Goal: Transaction & Acquisition: Purchase product/service

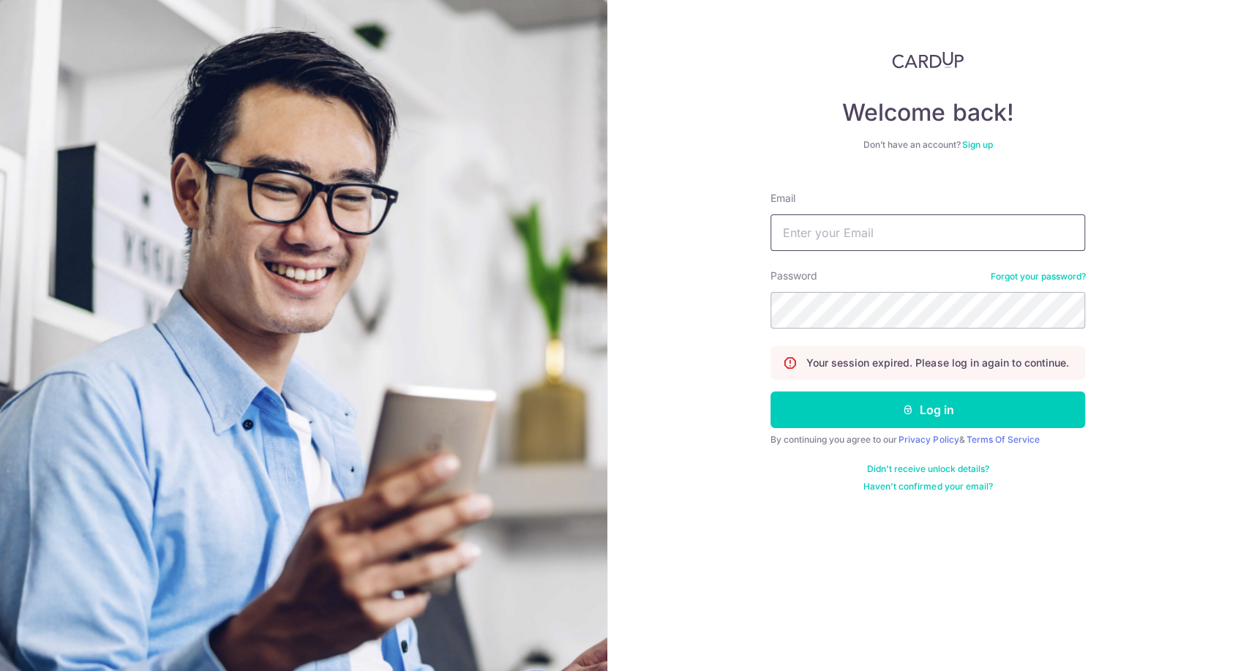
click at [904, 230] on input "Email" at bounding box center [927, 232] width 315 height 37
type input "jeffsun@reform.asia"
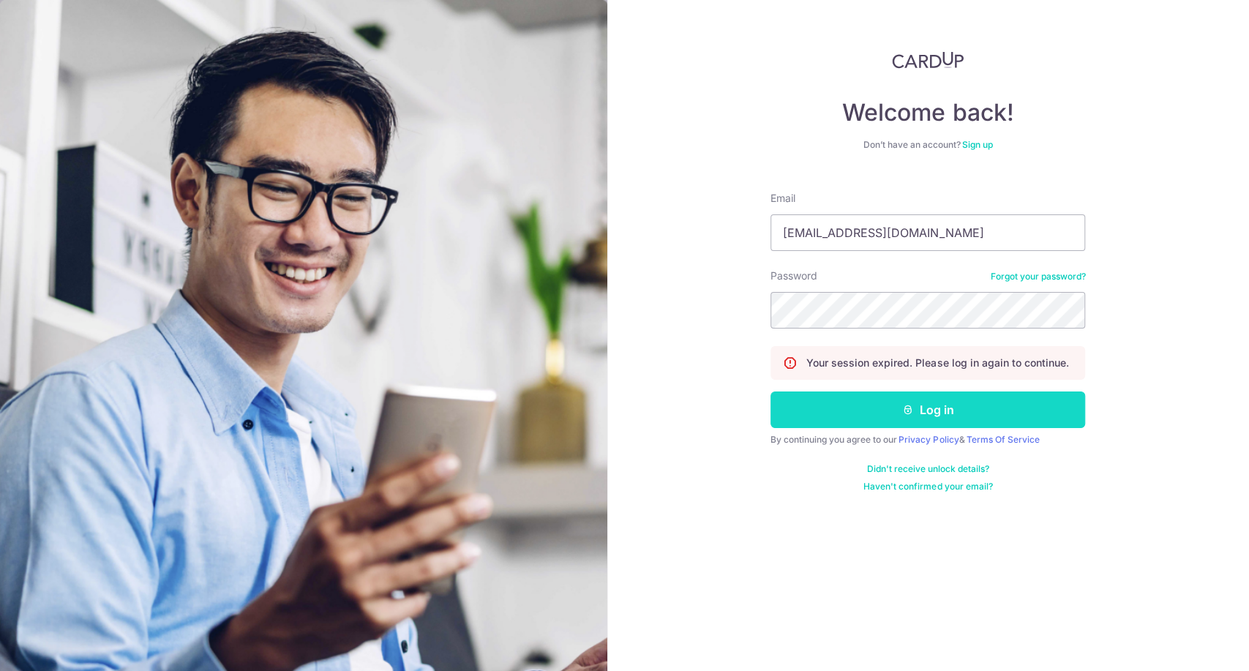
click at [944, 417] on button "Log in" at bounding box center [927, 409] width 315 height 37
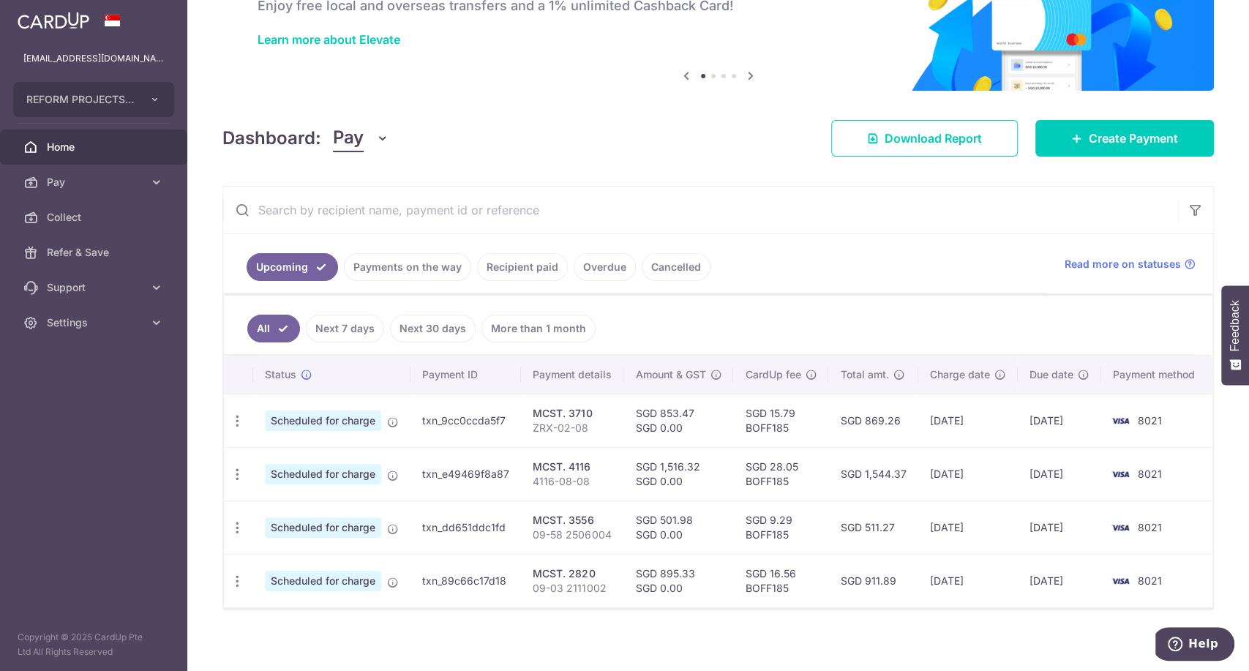
scroll to position [97, 0]
click at [1071, 129] on link "Create Payment" at bounding box center [1124, 137] width 179 height 37
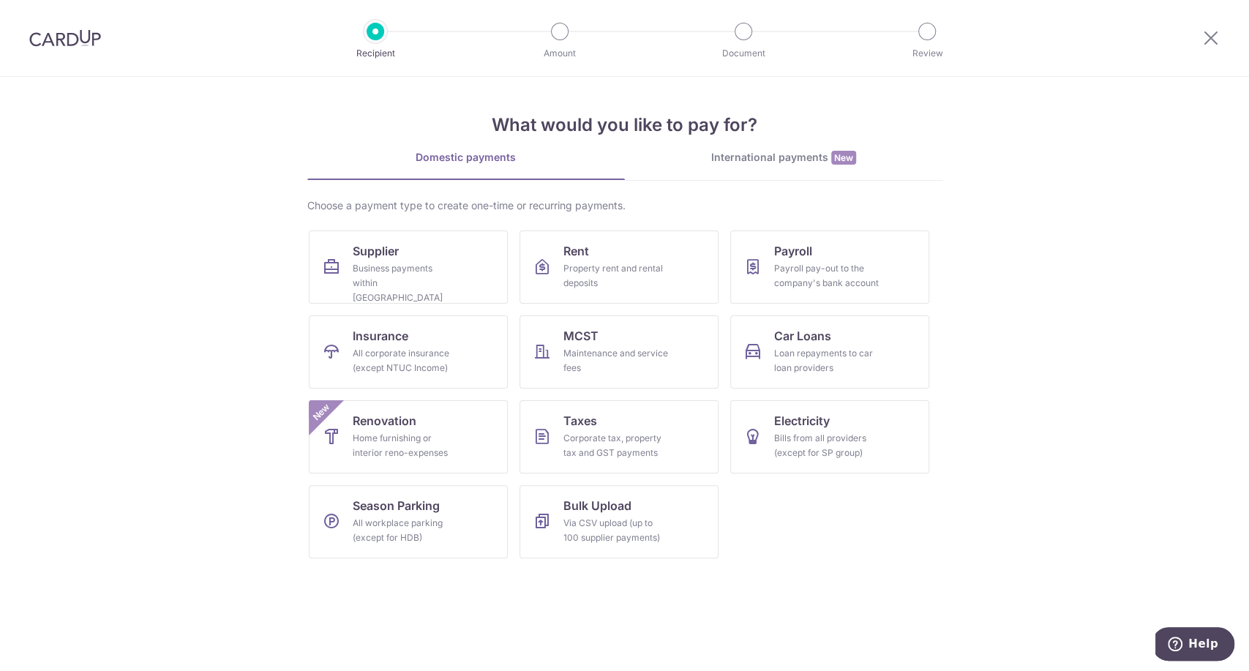
click at [1094, 266] on section "What would you like to pay for? Domestic payments International payments New Ch…" at bounding box center [624, 374] width 1249 height 594
click at [597, 357] on div "Maintenance and service fees" at bounding box center [615, 360] width 105 height 29
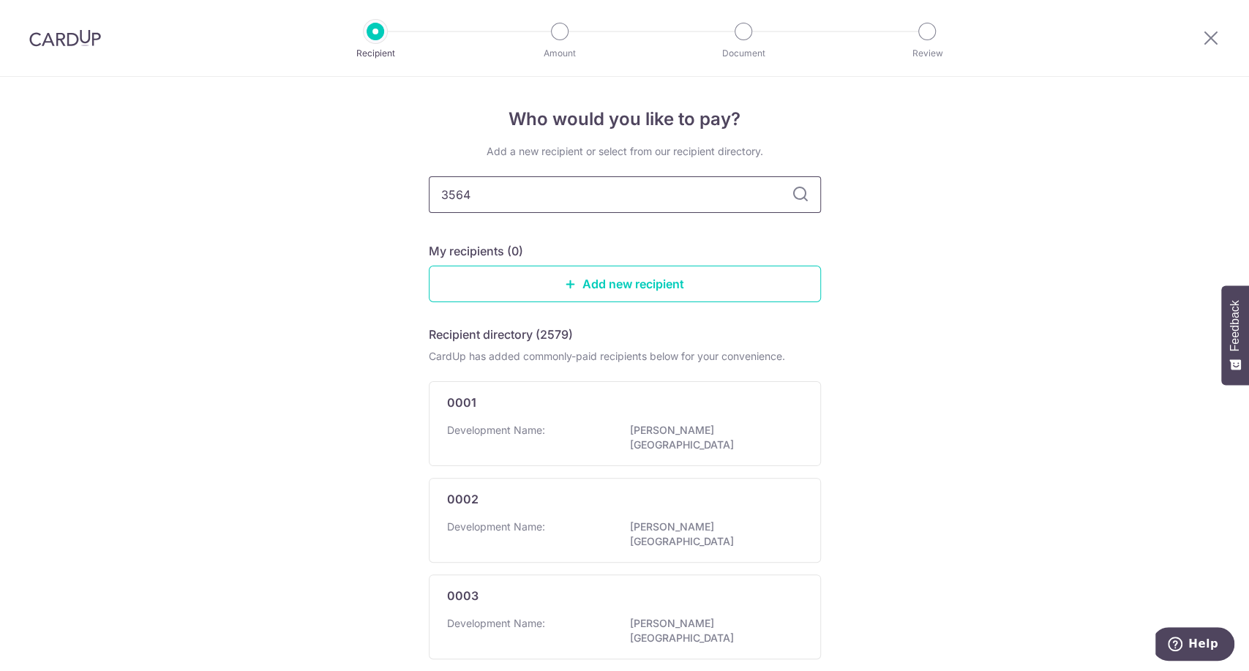
type input "3564"
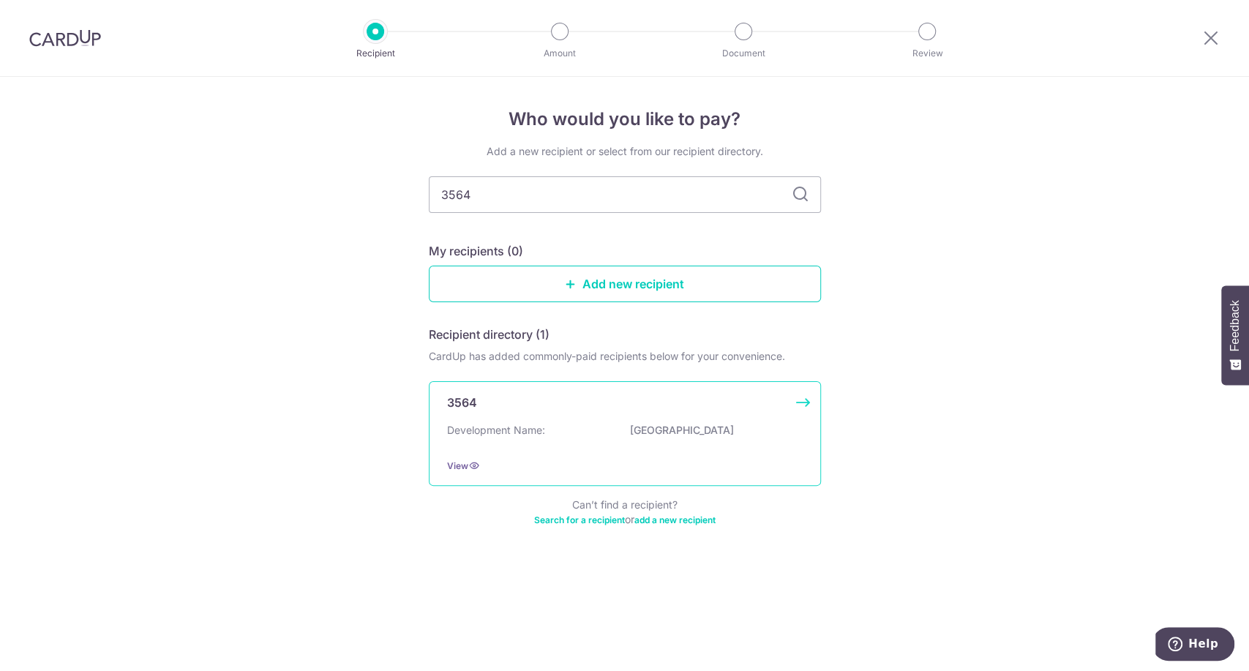
click at [582, 400] on div "3564" at bounding box center [616, 403] width 338 height 18
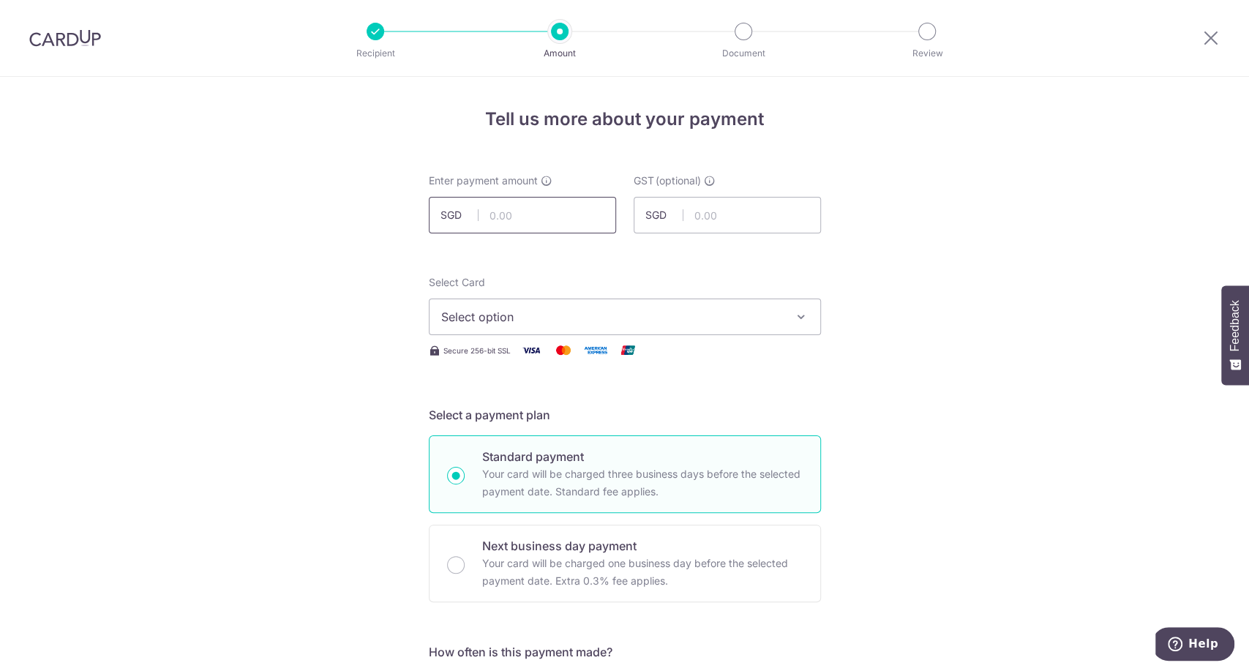
click at [544, 216] on input "text" at bounding box center [522, 215] width 187 height 37
type input "1,173.82"
click at [749, 315] on span "Select option" at bounding box center [611, 317] width 341 height 18
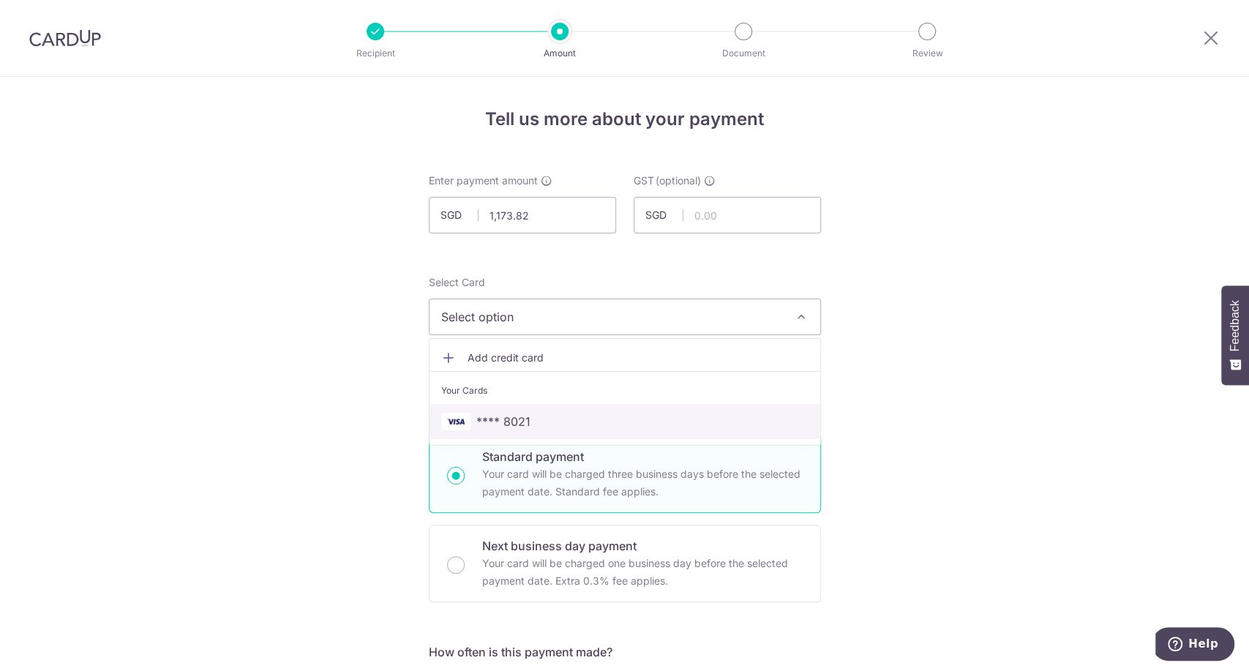
click at [675, 415] on span "**** 8021" at bounding box center [624, 422] width 367 height 18
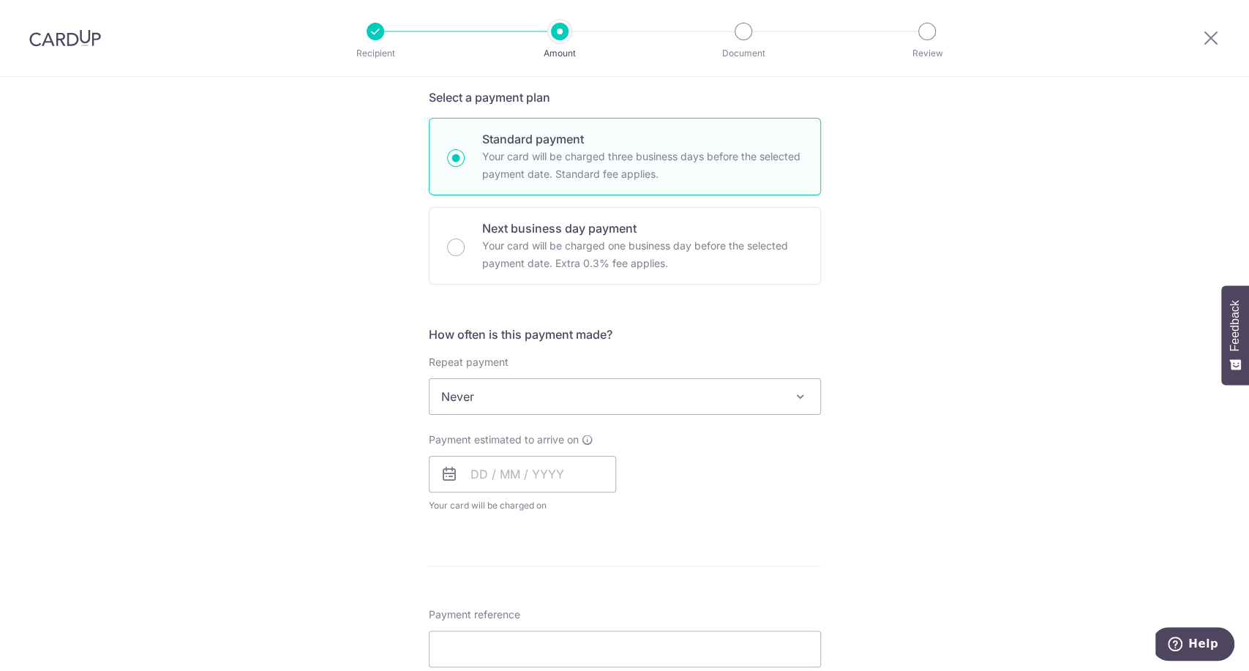
scroll to position [322, 0]
click at [552, 460] on input "text" at bounding box center [522, 469] width 187 height 37
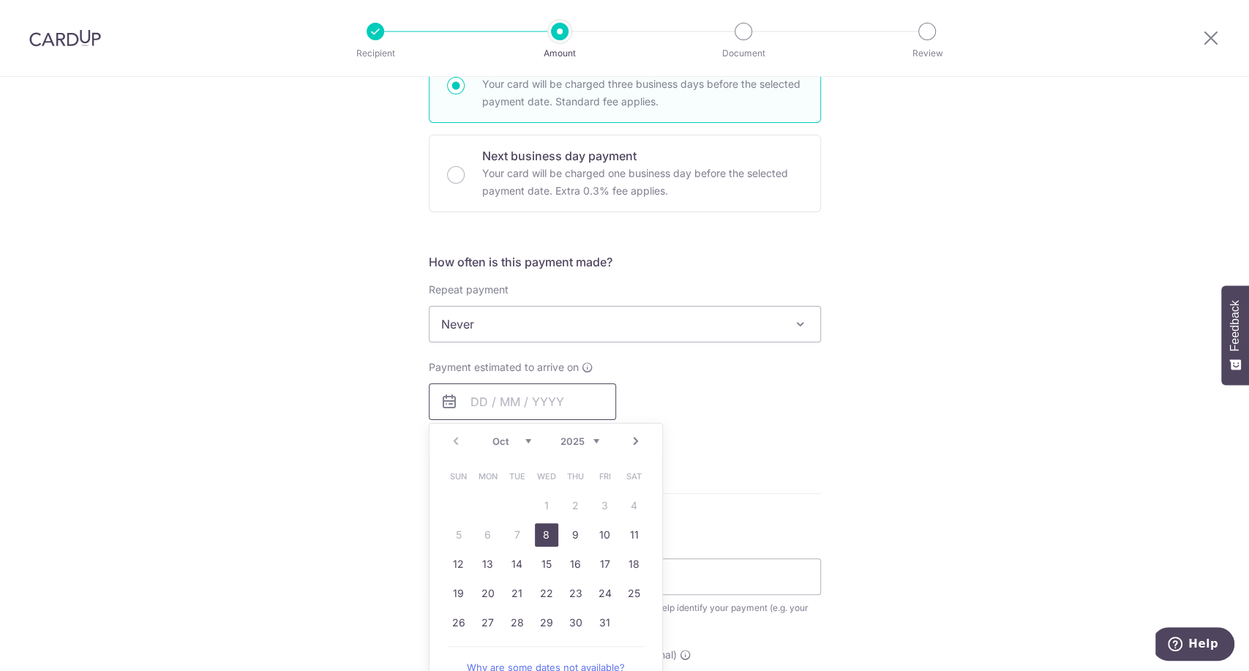
scroll to position [394, 0]
click at [535, 622] on link "29" at bounding box center [546, 618] width 23 height 23
type input "[DATE]"
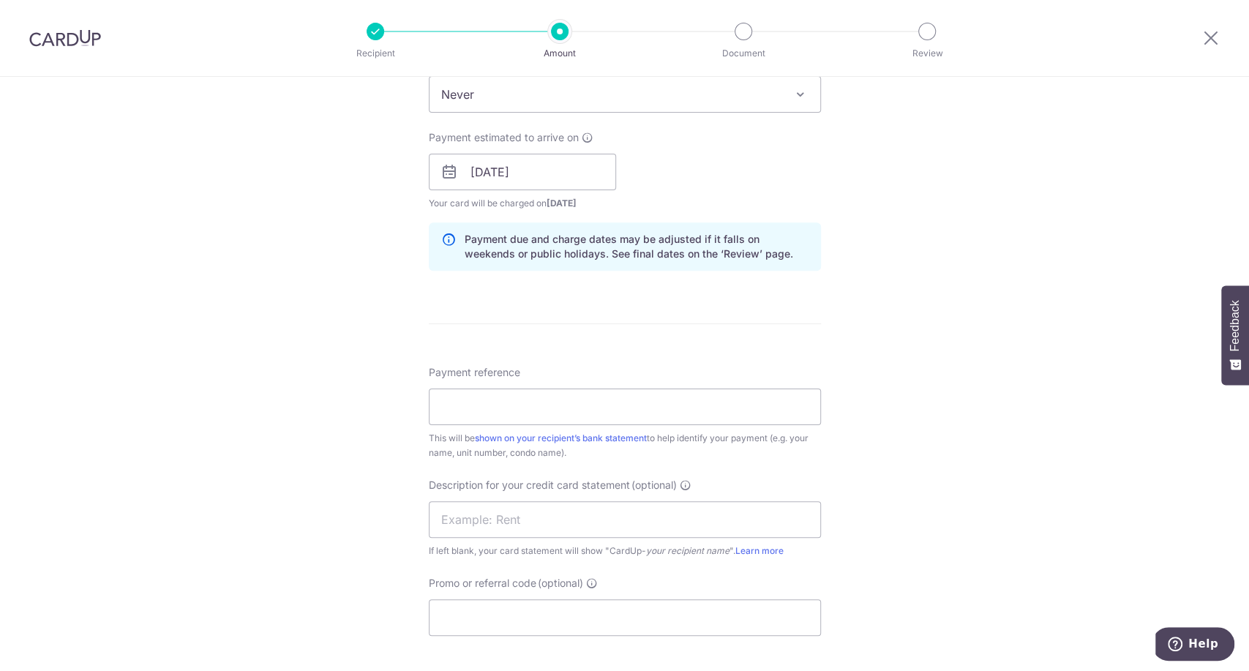
scroll to position [620, 0]
click at [672, 399] on input "Payment reference" at bounding box center [625, 406] width 392 height 37
type input "001-04-23"
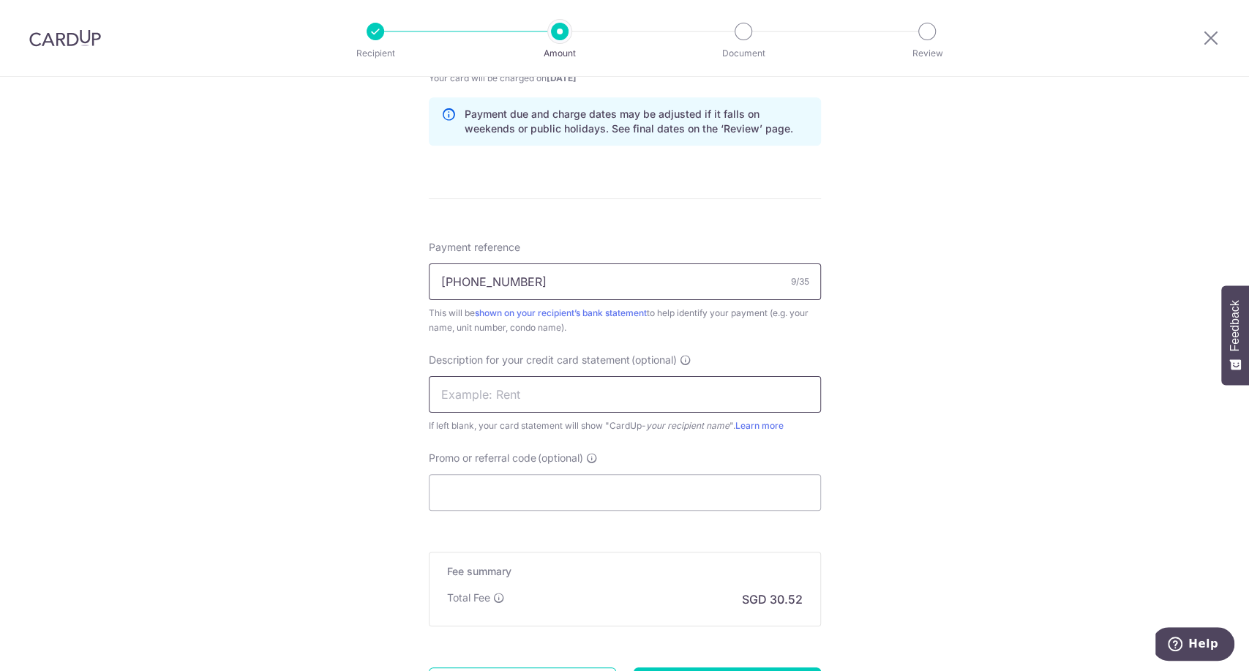
scroll to position [746, 0]
click at [682, 392] on input "text" at bounding box center [625, 393] width 392 height 37
type input "wp0423"
click at [586, 497] on input "Promo or referral code (optional)" at bounding box center [625, 491] width 392 height 37
paste input "BOFF185"
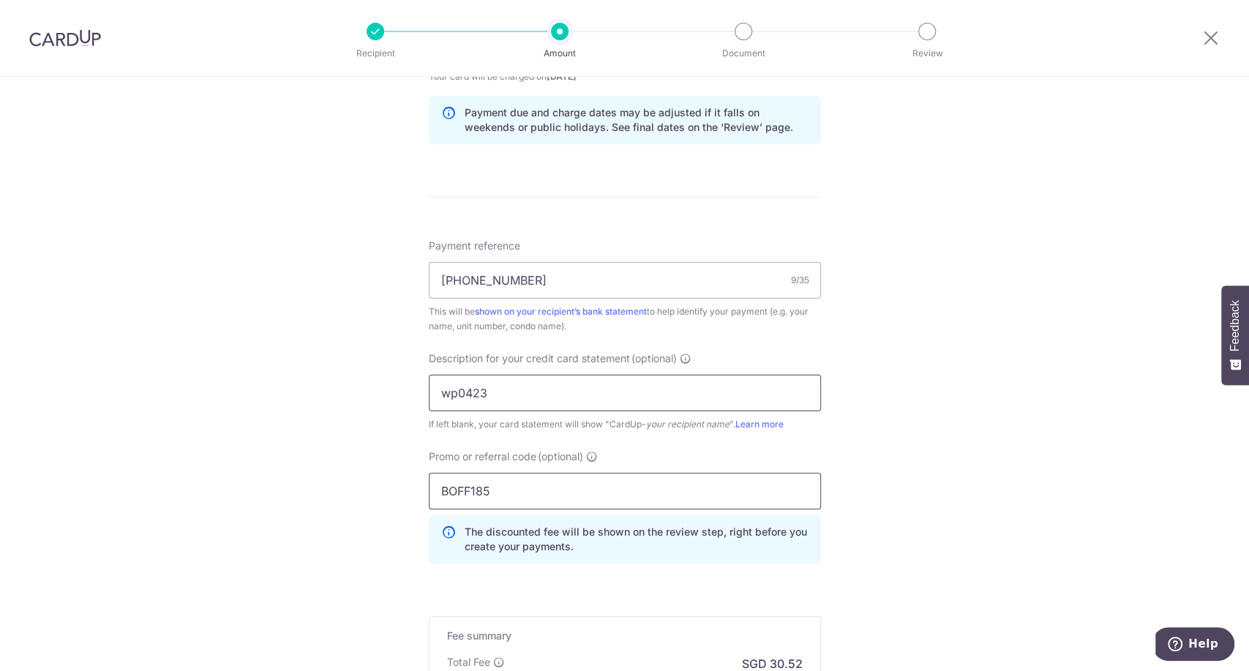
scroll to position [952, 0]
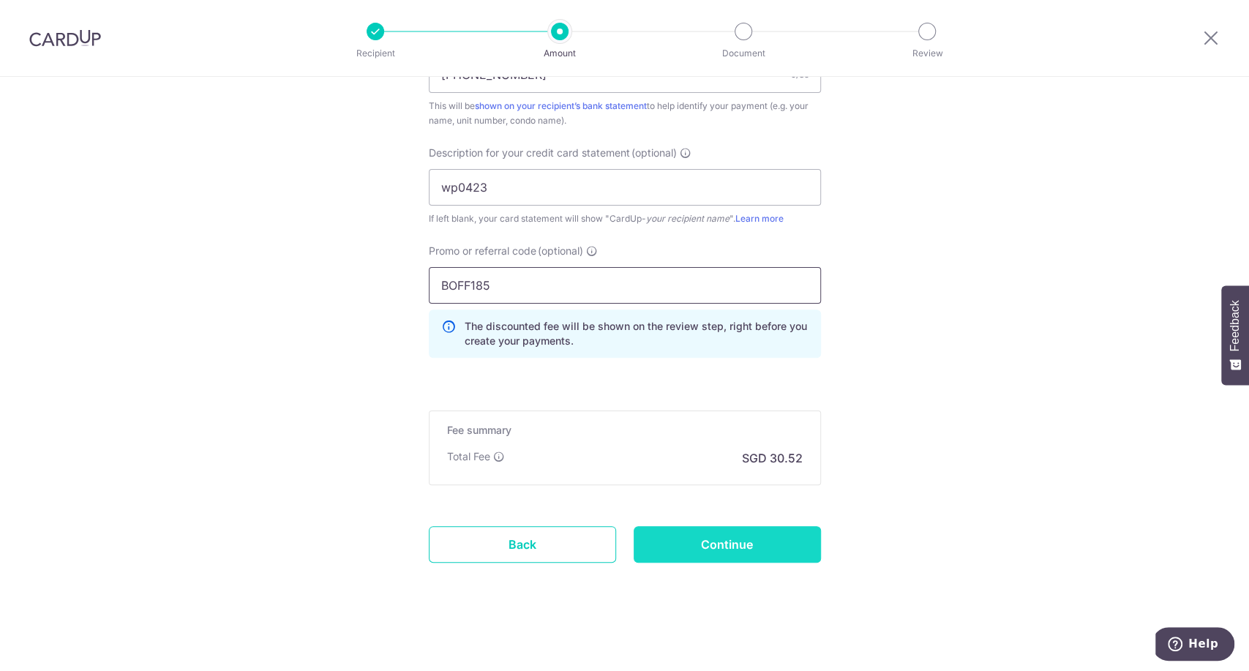
type input "BOFF185"
click at [737, 540] on input "Continue" at bounding box center [727, 544] width 187 height 37
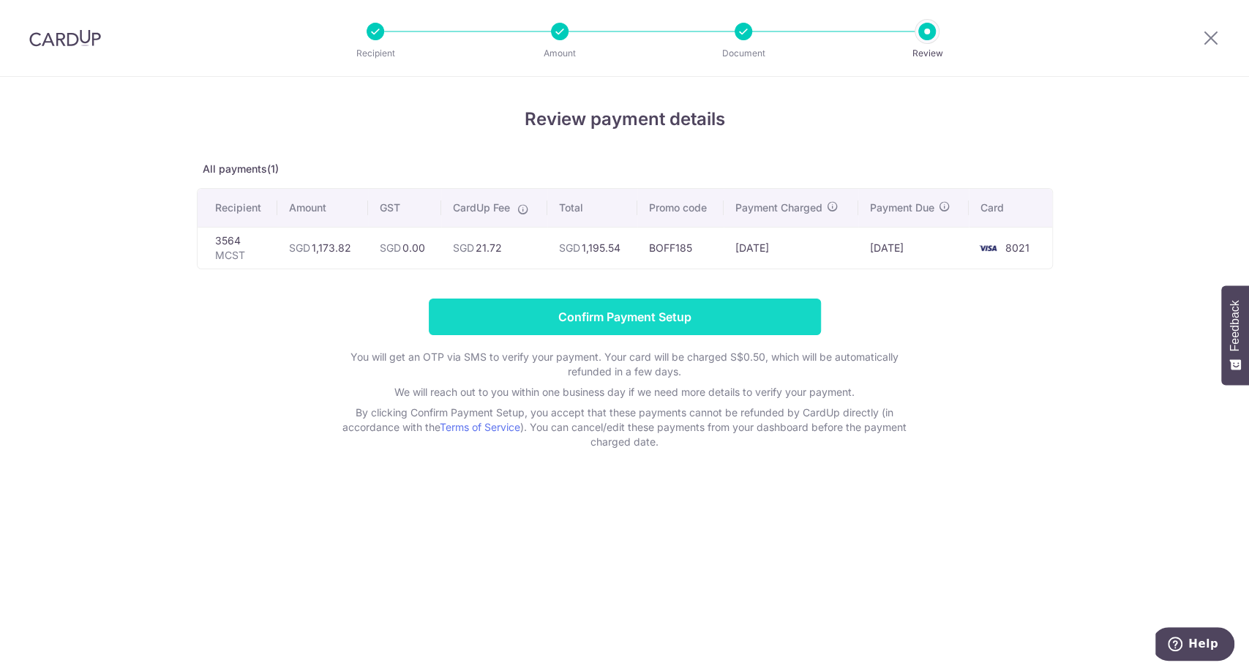
click at [724, 312] on input "Confirm Payment Setup" at bounding box center [625, 316] width 392 height 37
